Goal: Information Seeking & Learning: Learn about a topic

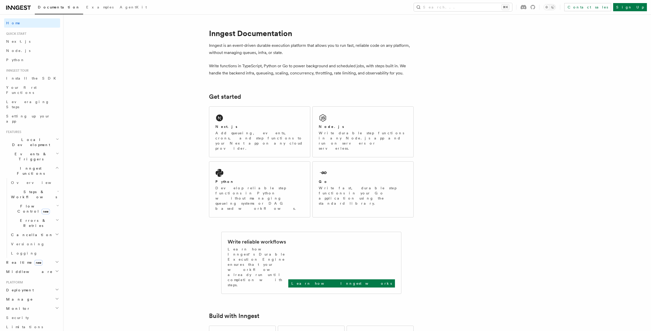
click at [52, 187] on h2 "Steps & Workflows" at bounding box center [34, 194] width 51 height 14
click at [31, 204] on span "Overview" at bounding box center [42, 206] width 53 height 5
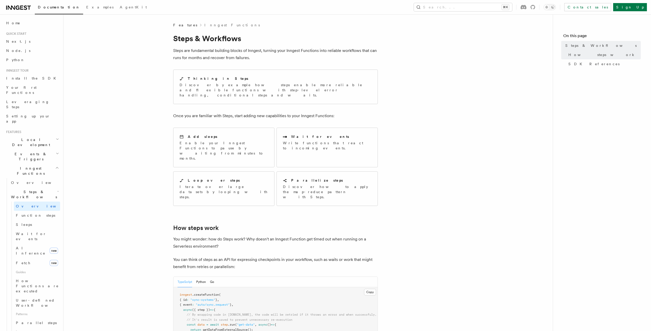
click at [46, 149] on h2 "Events & Triggers" at bounding box center [32, 156] width 56 height 14
click at [28, 164] on link "Overview" at bounding box center [34, 168] width 51 height 9
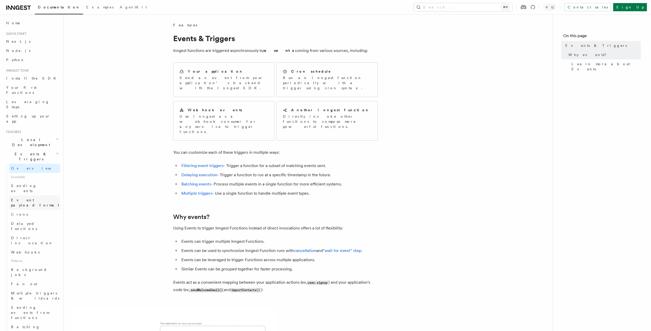
click at [32, 198] on span "Event payload format" at bounding box center [35, 203] width 49 height 10
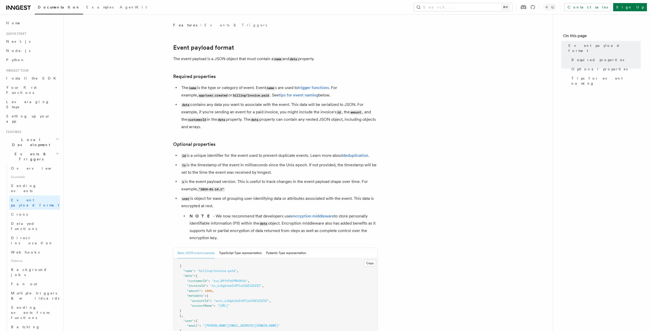
click at [106, 160] on article "Features Events & Triggers Event payload format The event payload is a JSON obj…" at bounding box center [308, 301] width 473 height 557
click at [142, 138] on article "Features Events & Triggers Event payload format The event payload is a JSON obj…" at bounding box center [308, 301] width 473 height 557
click at [153, 112] on article "Features Events & Triggers Event payload format The event payload is a JSON obj…" at bounding box center [308, 301] width 473 height 557
click at [152, 112] on article "Features Events & Triggers Event payload format The event payload is a JSON obj…" at bounding box center [308, 301] width 473 height 557
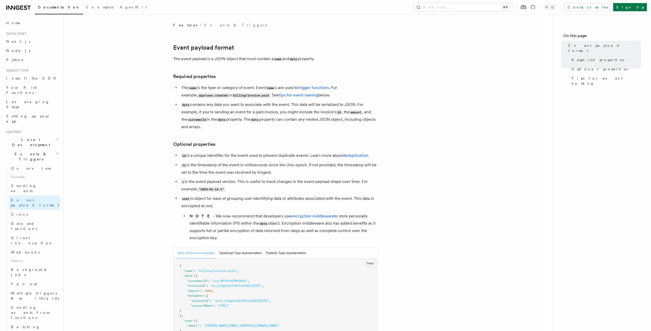
click at [152, 112] on article "Features Events & Triggers Event payload format The event payload is a JSON obj…" at bounding box center [308, 301] width 473 height 557
click at [152, 113] on article "Features Events & Triggers Event payload format The event payload is a JSON obj…" at bounding box center [308, 301] width 473 height 557
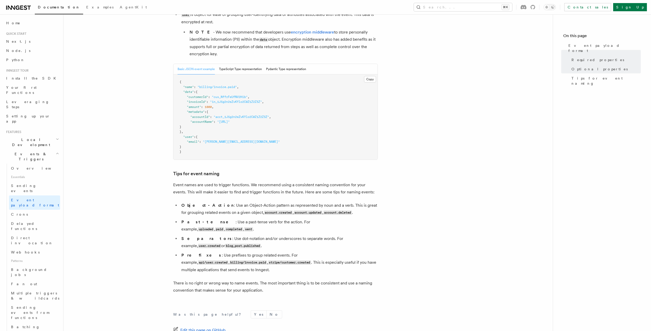
click at [141, 120] on article "Features Events & Triggers Event payload format The event payload is a JSON obj…" at bounding box center [308, 116] width 473 height 557
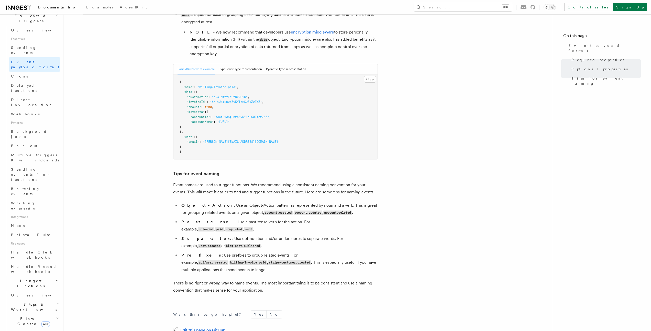
scroll to position [276, 0]
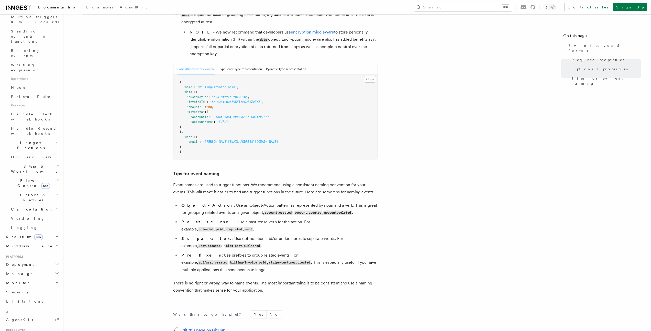
click at [36, 279] on h2 "Monitor" at bounding box center [32, 283] width 56 height 9
click at [37, 279] on h2 "Monitor" at bounding box center [32, 283] width 56 height 9
click at [45, 260] on h2 "Deployment" at bounding box center [32, 264] width 56 height 9
click at [48, 260] on h2 "Deployment" at bounding box center [32, 264] width 56 height 9
click at [58, 148] on header "Search... Documentation Examples AgentKit Home Quick start Next.js Node.js Pyth…" at bounding box center [31, 172] width 63 height 317
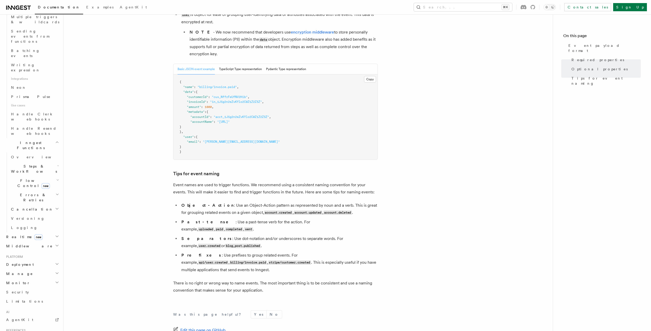
click at [55, 244] on icon "button" at bounding box center [57, 246] width 4 height 4
click at [55, 234] on icon "button" at bounding box center [57, 236] width 4 height 4
click at [49, 230] on h2 "Cancellation" at bounding box center [34, 234] width 51 height 9
click at [56, 217] on icon "button" at bounding box center [58, 219] width 4 height 4
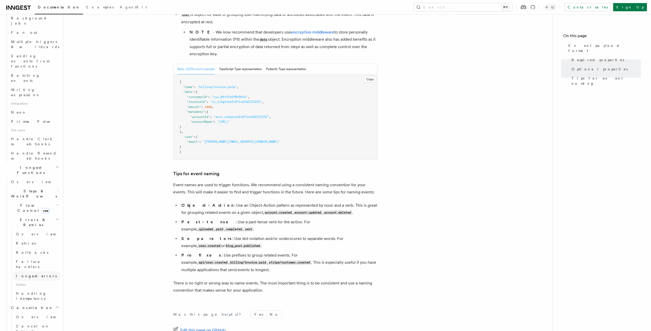
click at [33, 274] on span "Inngest errors" at bounding box center [36, 276] width 41 height 4
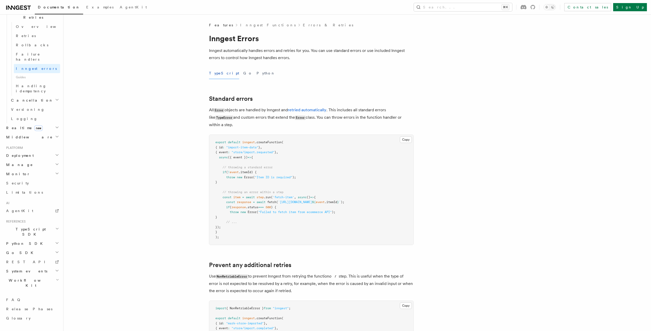
scroll to position [142, 0]
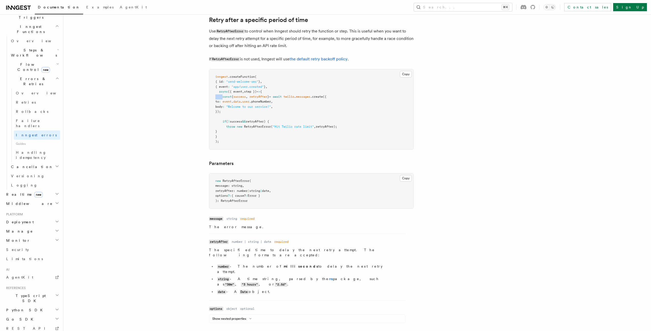
click at [180, 97] on article "Features Inngest Functions Errors & Retries Inngest Errors Inngest automaticall…" at bounding box center [344, 221] width 545 height 1380
click at [151, 109] on article "Features Inngest Functions Errors & Retries Inngest Errors Inngest automaticall…" at bounding box center [344, 221] width 545 height 1380
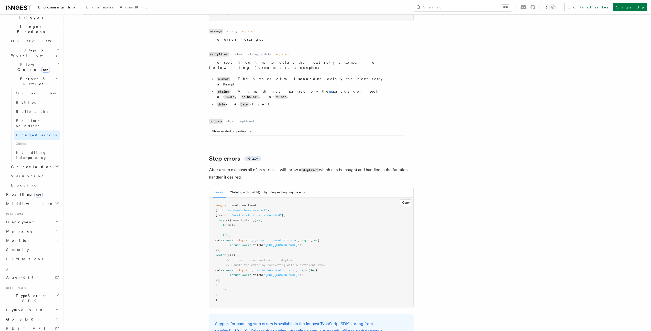
click at [162, 107] on article "Features Inngest Functions Errors & Retries Inngest Errors Inngest automaticall…" at bounding box center [344, 34] width 545 height 1380
click at [169, 98] on article "Features Inngest Functions Errors & Retries Inngest Errors Inngest automaticall…" at bounding box center [344, 34] width 545 height 1380
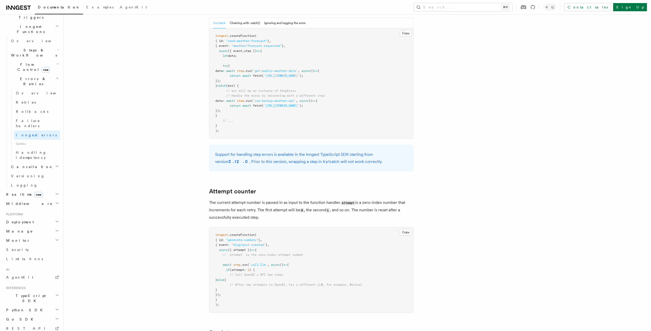
scroll to position [978, 0]
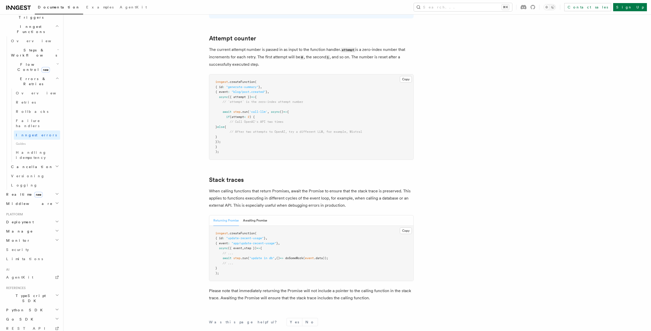
click at [56, 118] on icon "button" at bounding box center [57, 120] width 3 height 4
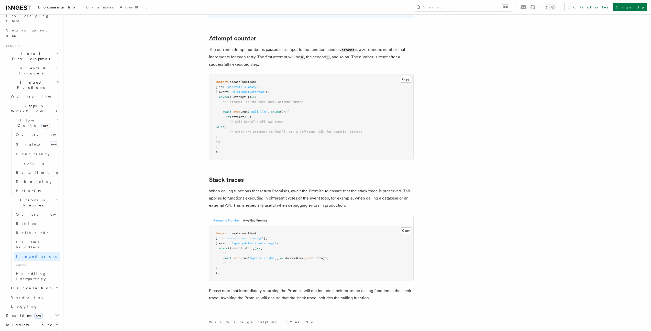
click at [57, 103] on icon "button" at bounding box center [58, 105] width 2 height 4
click at [38, 193] on span "How Functions are executed" at bounding box center [38, 200] width 44 height 15
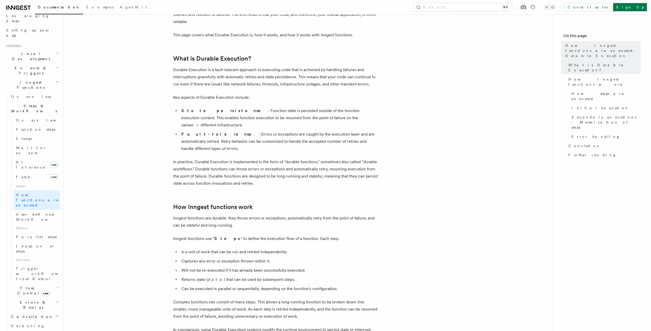
scroll to position [122, 0]
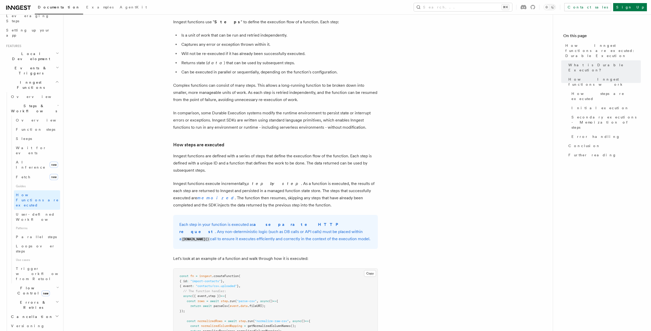
scroll to position [286, 0]
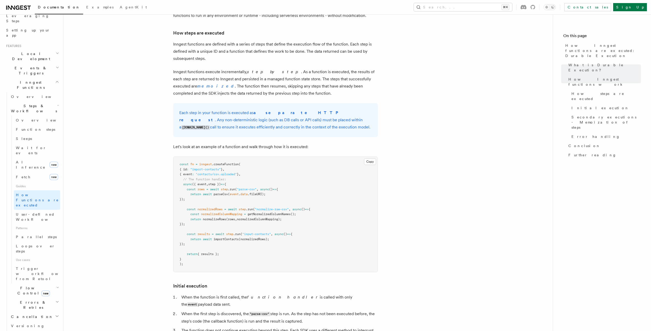
click at [147, 145] on article "Features Inngest Functions Steps & Workflows How Inngest functions are executed…" at bounding box center [308, 256] width 473 height 1211
click at [153, 139] on article "Features Inngest Functions Steps & Workflows How Inngest functions are executed…" at bounding box center [308, 256] width 473 height 1211
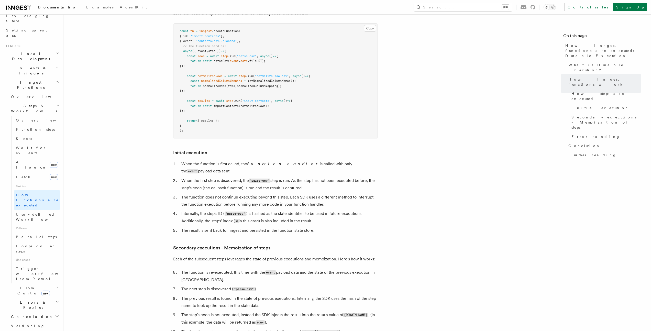
click at [153, 140] on article "Features Inngest Functions Steps & Workflows How Inngest functions are executed…" at bounding box center [308, 122] width 473 height 1211
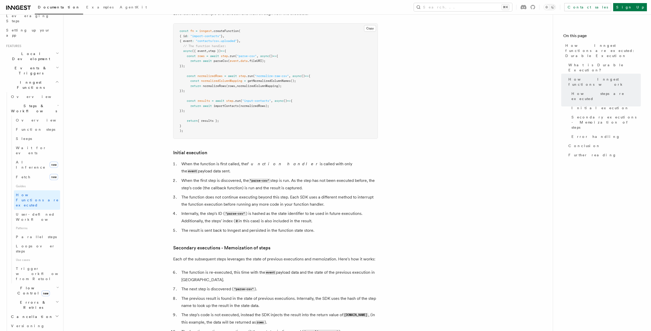
click at [153, 140] on article "Features Inngest Functions Steps & Workflows How Inngest functions are executed…" at bounding box center [308, 122] width 473 height 1211
click at [158, 136] on article "Features Inngest Functions Steps & Workflows How Inngest functions are executed…" at bounding box center [308, 122] width 473 height 1211
click at [158, 137] on article "Features Inngest Functions Steps & Workflows How Inngest functions are executed…" at bounding box center [308, 122] width 473 height 1211
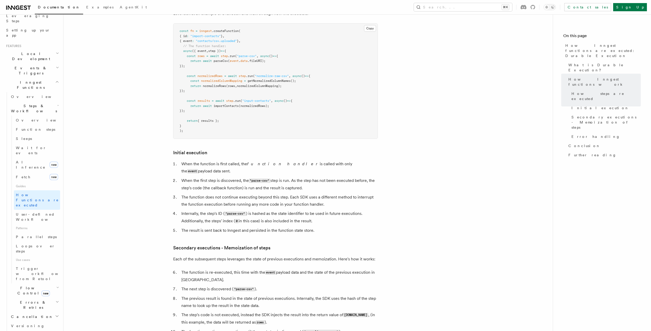
scroll to position [488, 0]
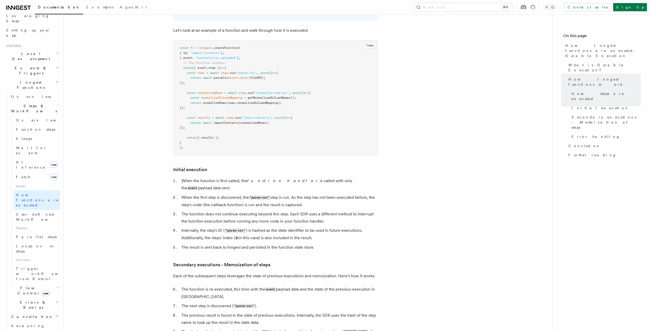
click at [158, 137] on article "Features Inngest Functions Steps & Workflows How Inngest functions are executed…" at bounding box center [308, 139] width 473 height 1211
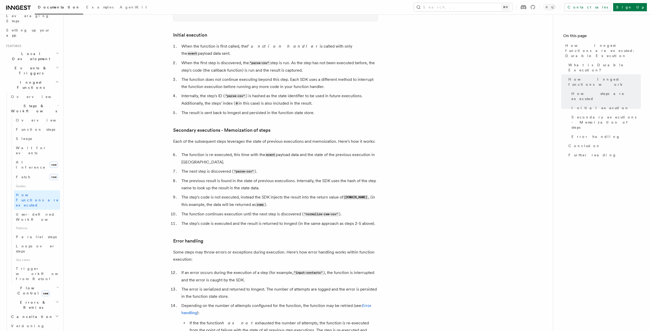
scroll to position [649, 0]
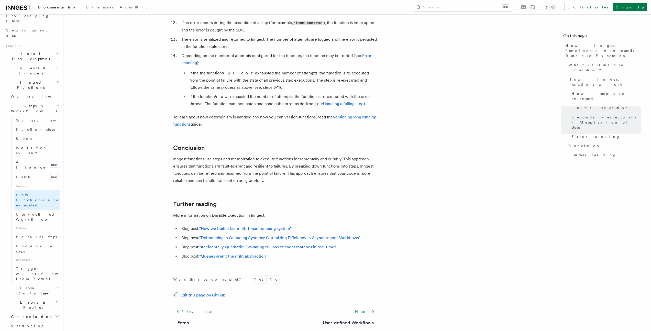
click at [55, 210] on link "User-defined Workflows" at bounding box center [37, 217] width 46 height 14
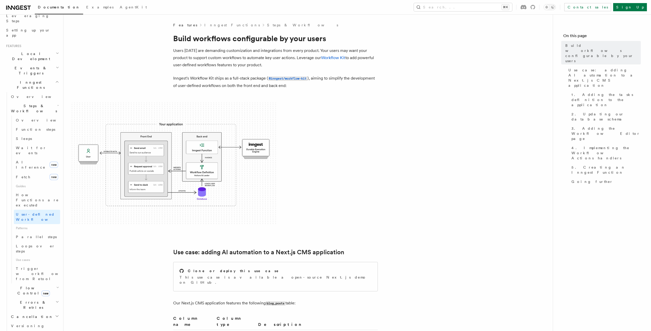
click at [139, 136] on img at bounding box center [174, 164] width 205 height 123
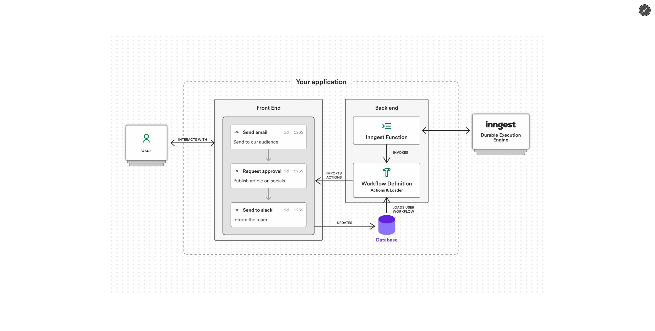
click at [78, 132] on div at bounding box center [327, 165] width 655 height 331
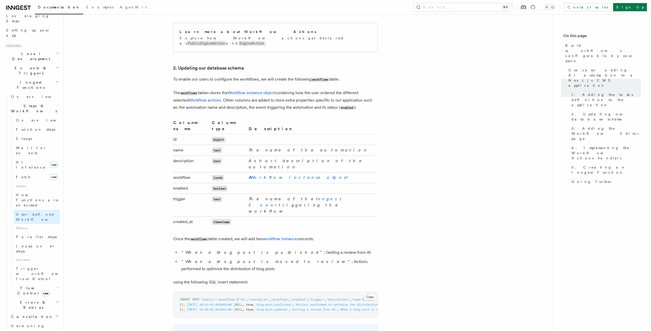
scroll to position [935, 0]
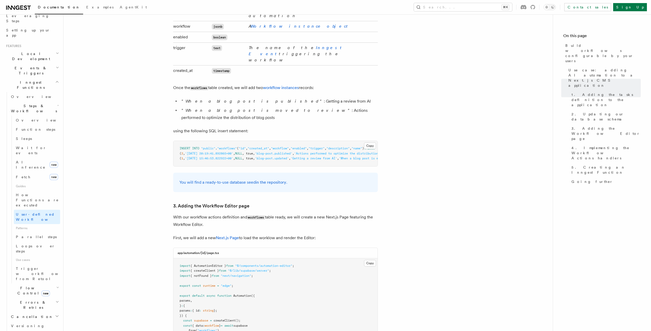
click at [146, 134] on article "Features Inngest Functions Steps & Workflows Build workflows configurable by yo…" at bounding box center [308, 324] width 473 height 2475
click at [146, 133] on article "Features Inngest Functions Steps & Workflows Build workflows configurable by yo…" at bounding box center [308, 324] width 473 height 2475
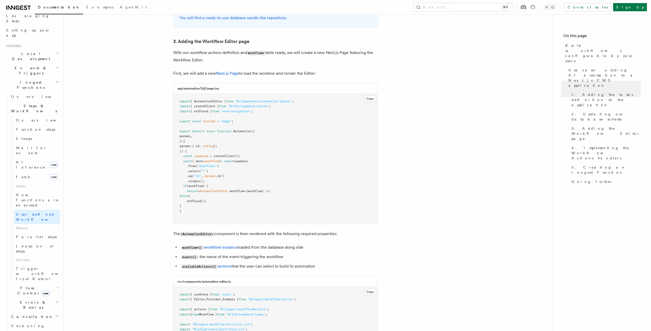
click at [147, 133] on article "Features Inngest Functions Steps & Workflows Build workflows configurable by yo…" at bounding box center [308, 216] width 473 height 2586
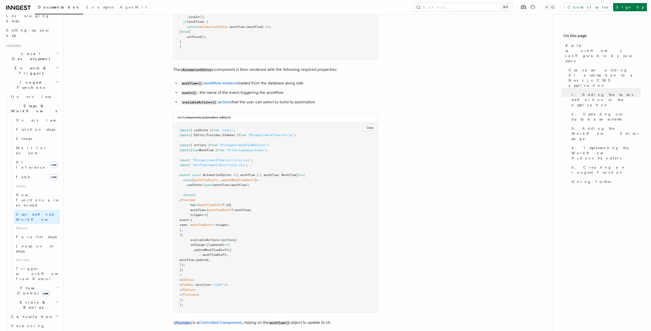
click at [147, 133] on article "Features Inngest Functions Steps & Workflows Build workflows configurable by yo…" at bounding box center [308, 51] width 473 height 2586
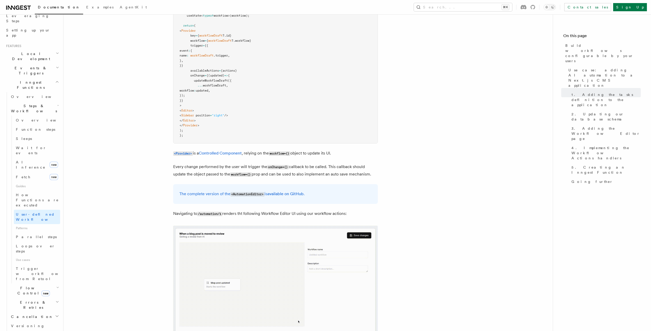
scroll to position [1460, 0]
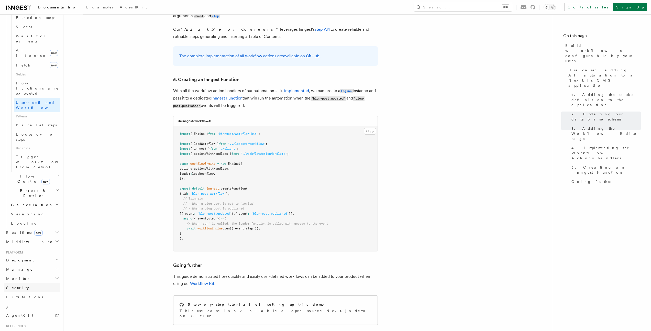
scroll to position [217, 0]
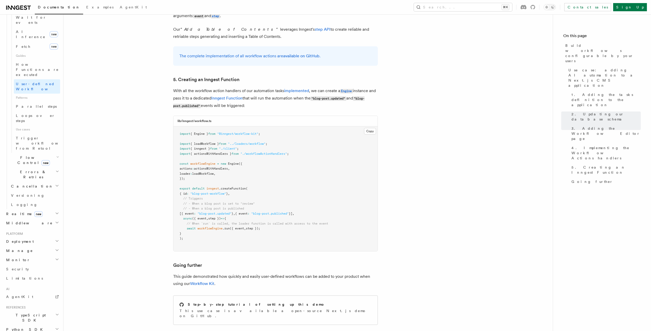
click at [43, 311] on h2 "TypeScript SDK" at bounding box center [32, 318] width 56 height 14
click at [50, 325] on h2 "Python SDK" at bounding box center [32, 329] width 56 height 9
click at [49, 311] on h2 "TypeScript SDK" at bounding box center [32, 318] width 56 height 14
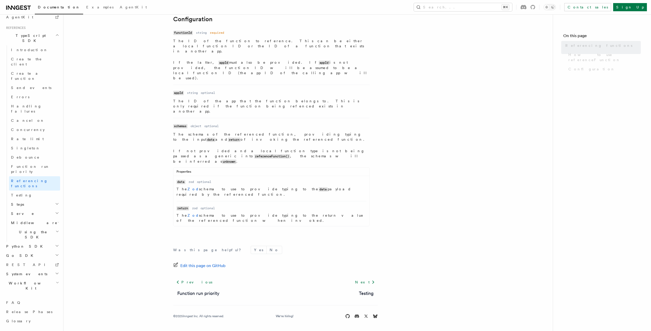
scroll to position [244, 0]
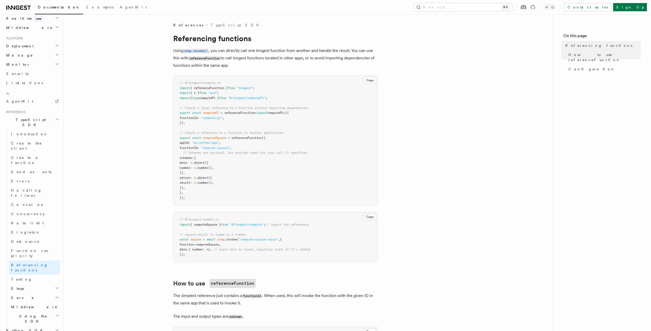
click at [36, 326] on h2 "Python SDK" at bounding box center [32, 330] width 56 height 9
click at [47, 246] on link "Function run priority" at bounding box center [34, 253] width 51 height 14
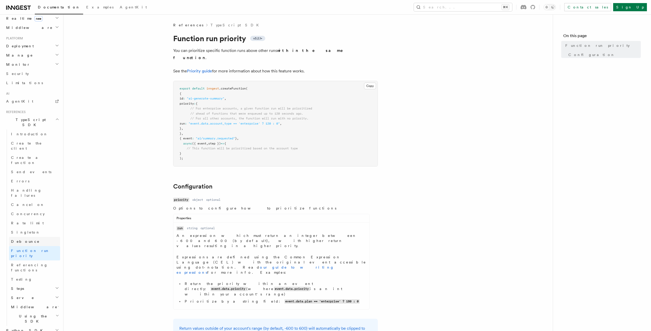
click at [37, 237] on link "Debounce" at bounding box center [34, 241] width 51 height 9
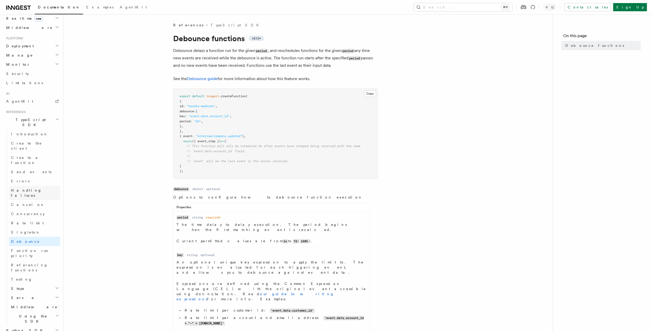
click at [46, 186] on link "Handling failures" at bounding box center [34, 193] width 51 height 14
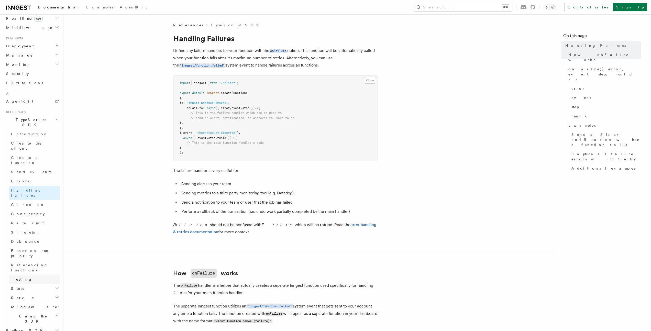
click at [37, 275] on link "Testing" at bounding box center [34, 279] width 51 height 9
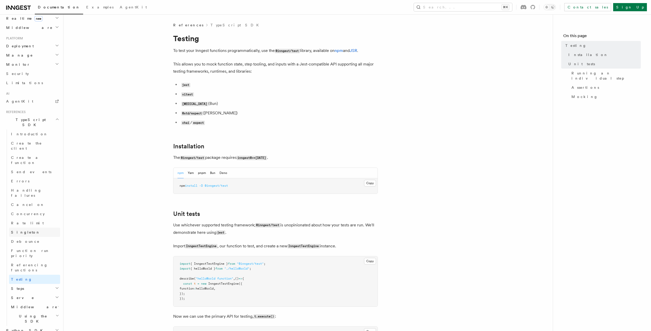
click at [34, 228] on link "Singleton" at bounding box center [34, 232] width 51 height 9
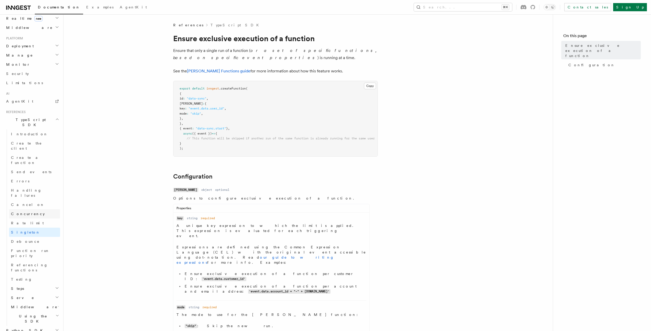
click at [35, 209] on link "Concurrency" at bounding box center [34, 213] width 51 height 9
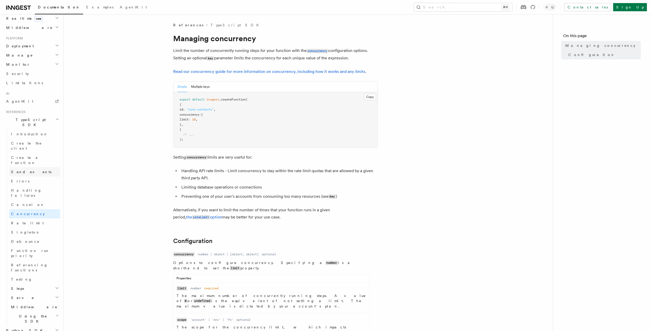
click at [35, 167] on link "Send events" at bounding box center [34, 171] width 51 height 9
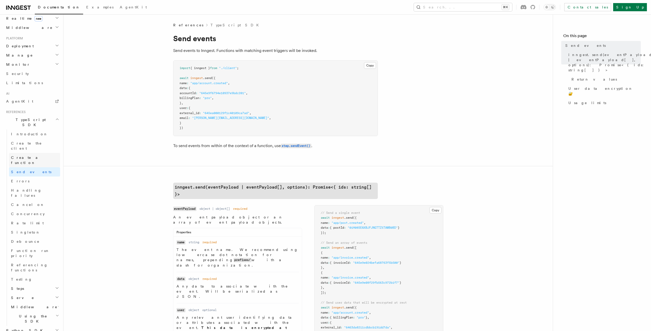
click at [38, 153] on link "Create a function" at bounding box center [34, 160] width 51 height 14
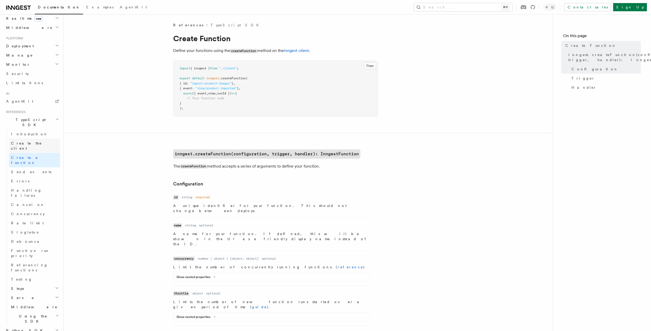
click at [42, 139] on link "Create the client" at bounding box center [34, 146] width 51 height 14
